Goal: Find specific page/section: Find specific page/section

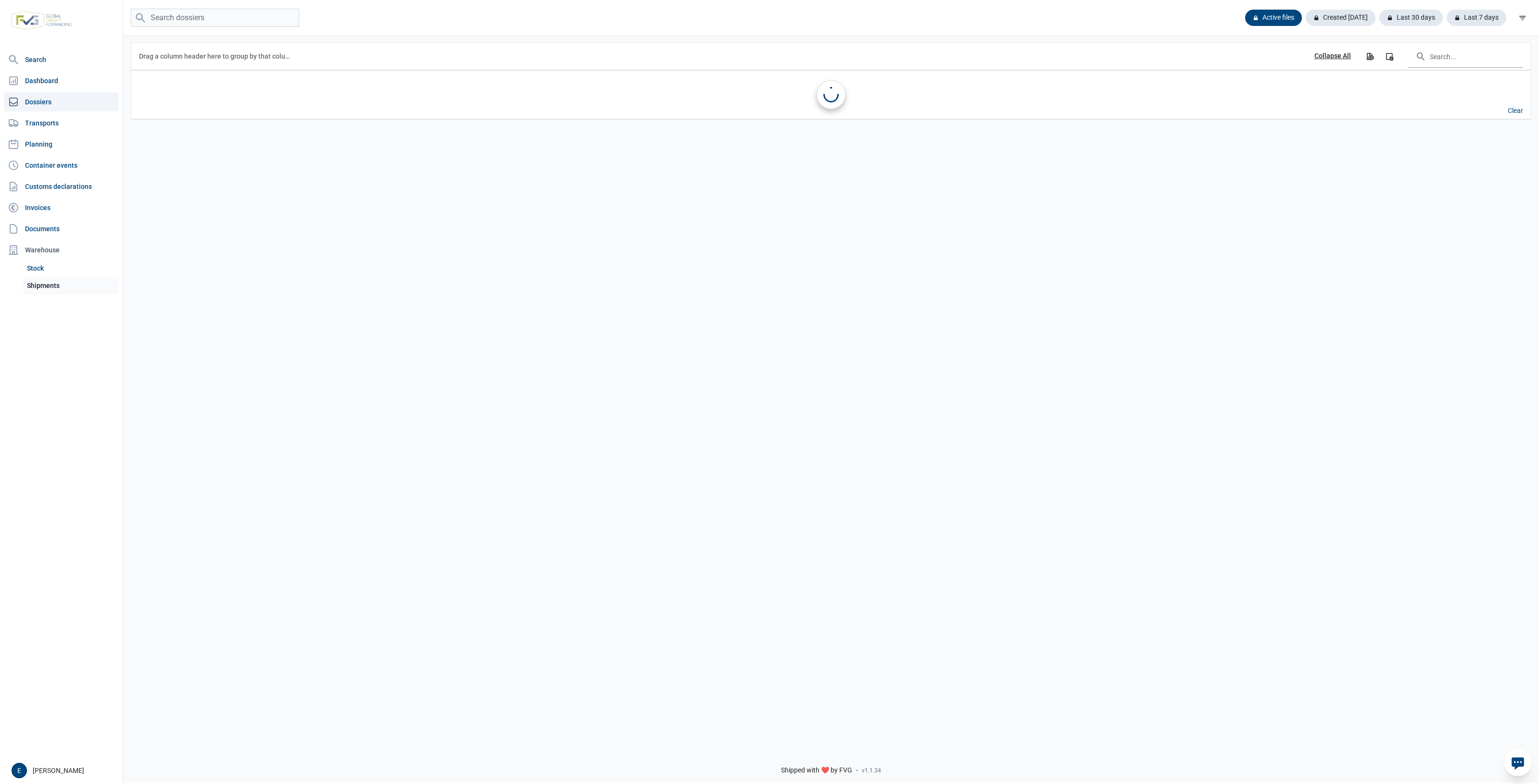
click at [42, 278] on link "Shipments" at bounding box center [71, 285] width 96 height 17
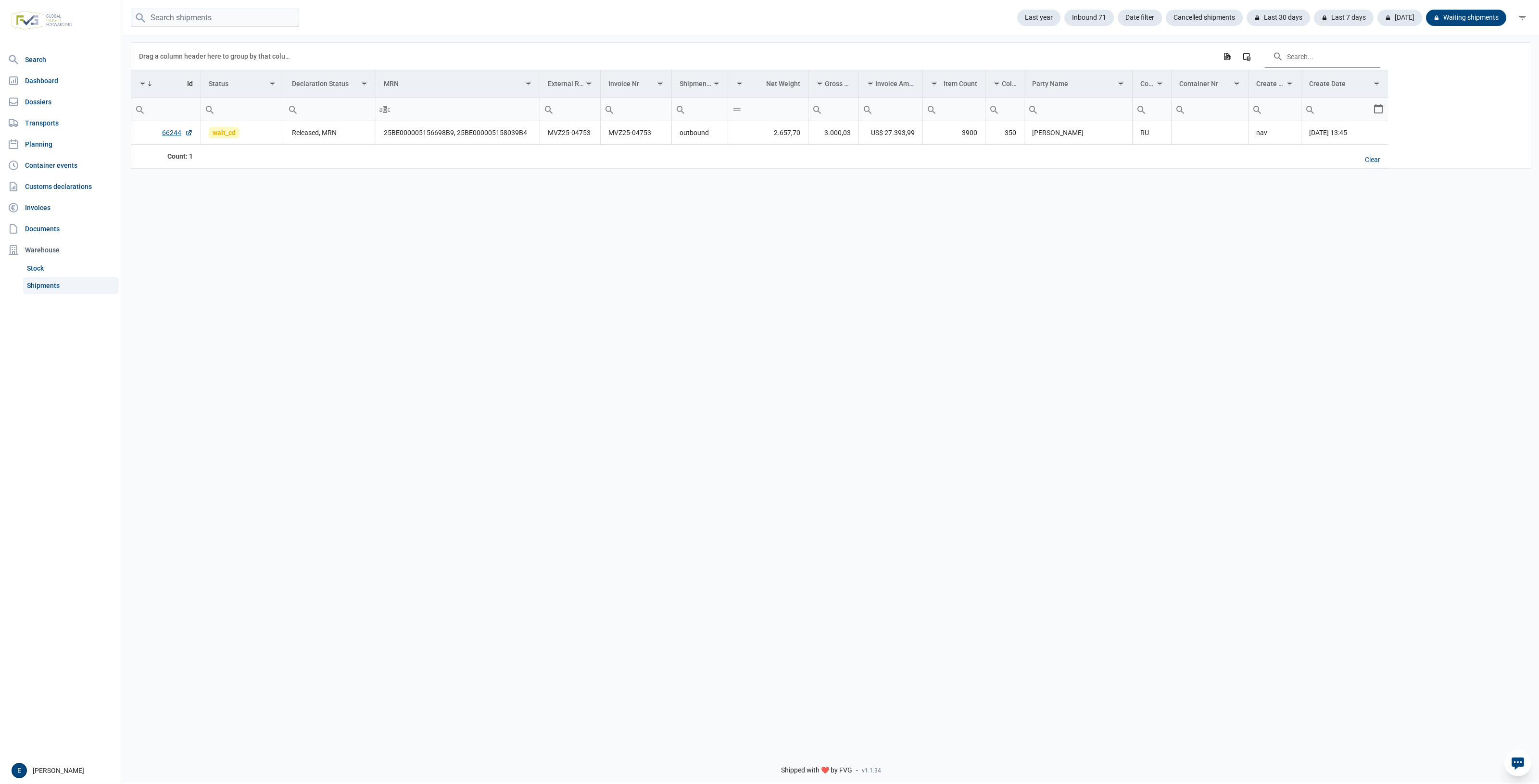
drag, startPoint x: 772, startPoint y: 354, endPoint x: 675, endPoint y: 352, distance: 97.0
click at [675, 352] on div "Data grid with 1 rows and 17 columns Drag a column header here to group by that…" at bounding box center [831, 388] width 1416 height 707
drag, startPoint x: 1106, startPoint y: 333, endPoint x: 960, endPoint y: 327, distance: 146.1
click at [960, 327] on div "Data grid with 1 rows and 17 columns Drag a column header here to group by that…" at bounding box center [831, 388] width 1416 height 707
click at [409, 131] on td "25BE000005156698B9, 25BE000005158039B4" at bounding box center [458, 133] width 164 height 24
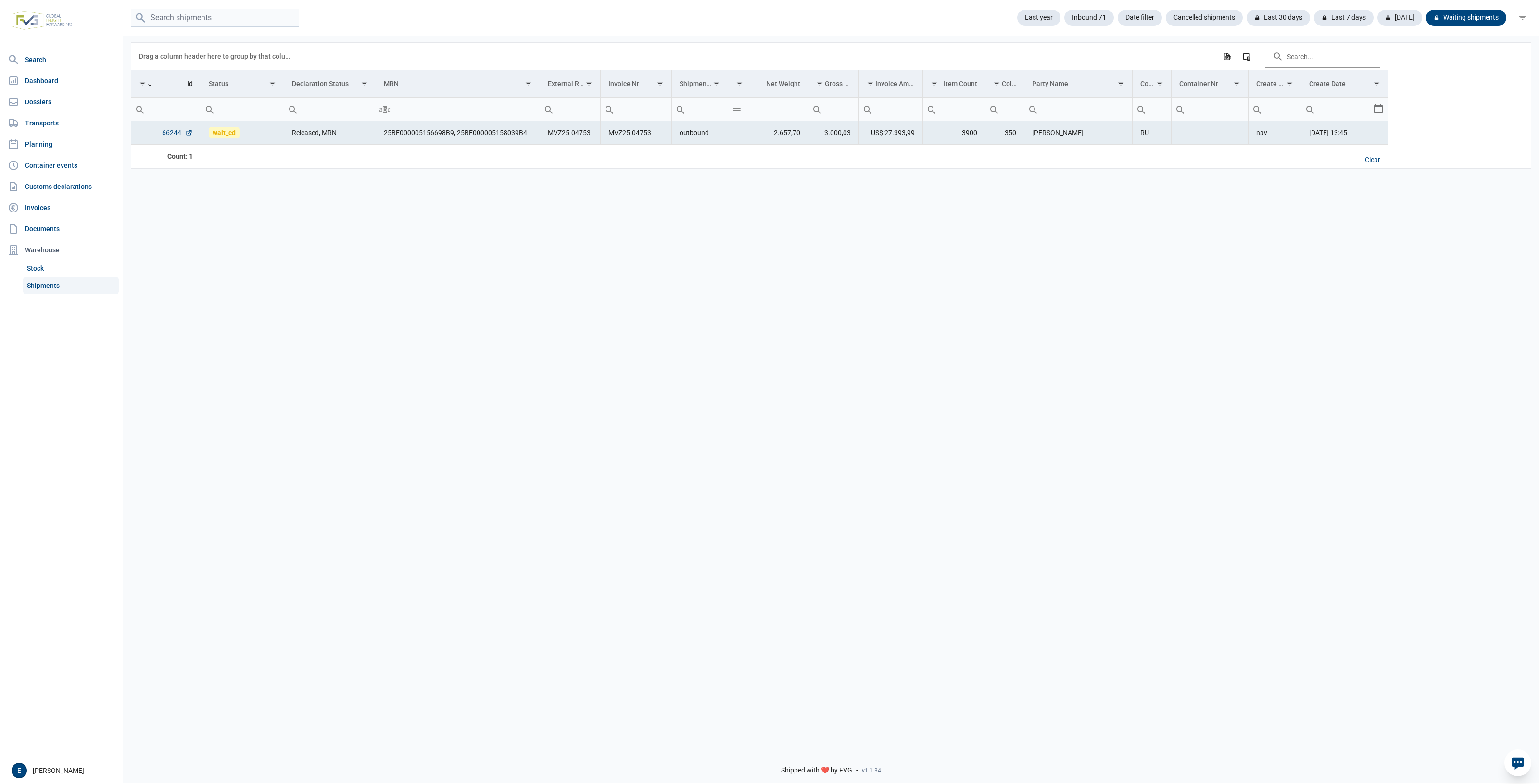
click at [421, 367] on div "Data grid with 1 rows and 17 columns Drag a column header here to group by that…" at bounding box center [831, 388] width 1416 height 707
